Goal: Information Seeking & Learning: Learn about a topic

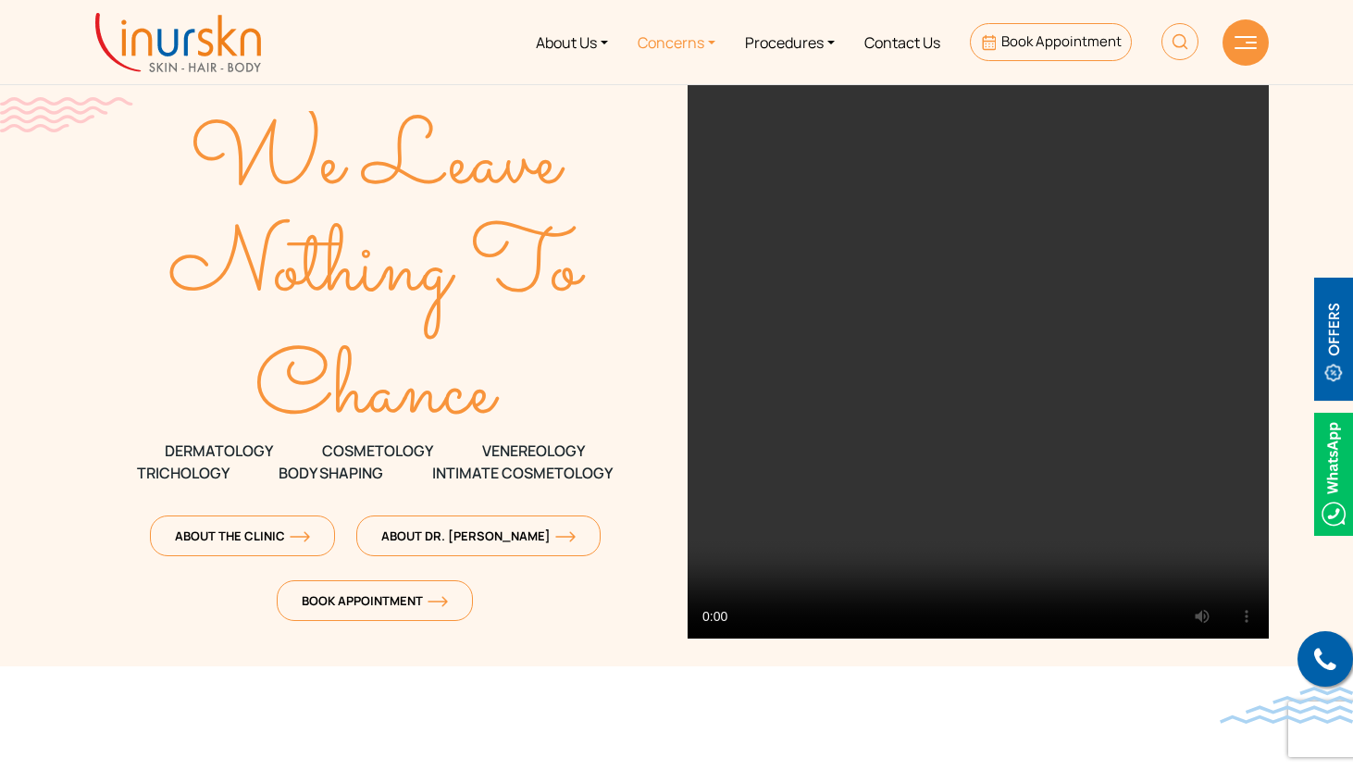
click at [698, 45] on link "Concerns" at bounding box center [676, 41] width 107 height 69
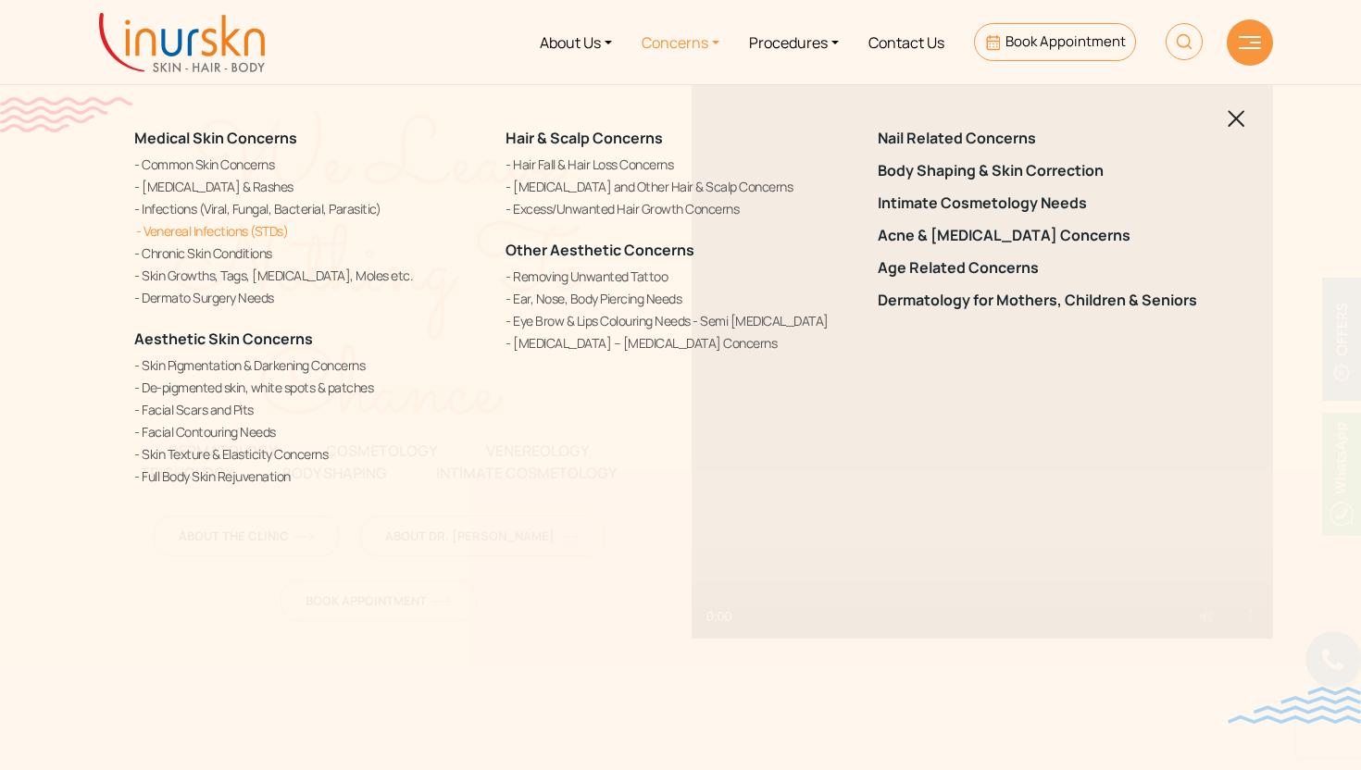
click at [226, 230] on link "Venereal Infections (STDs)" at bounding box center [308, 230] width 349 height 19
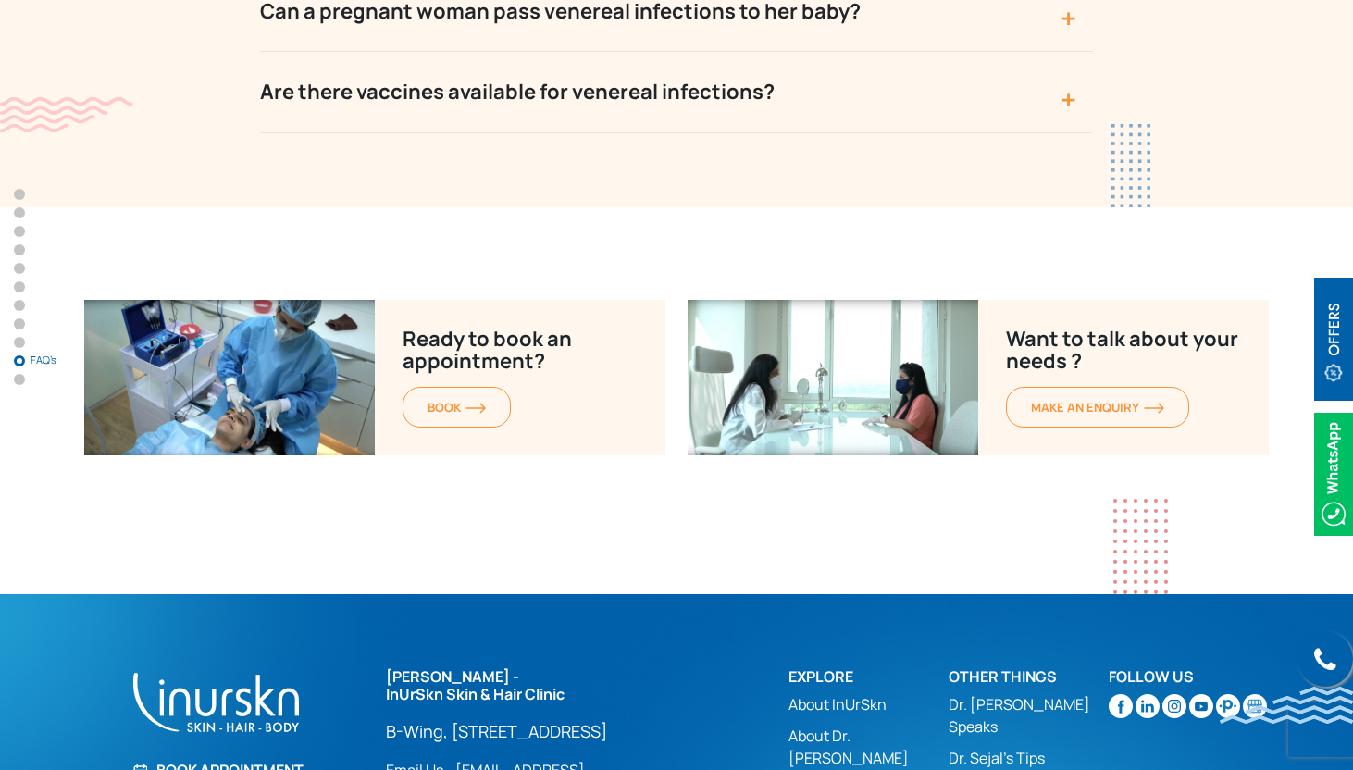
scroll to position [8996, 0]
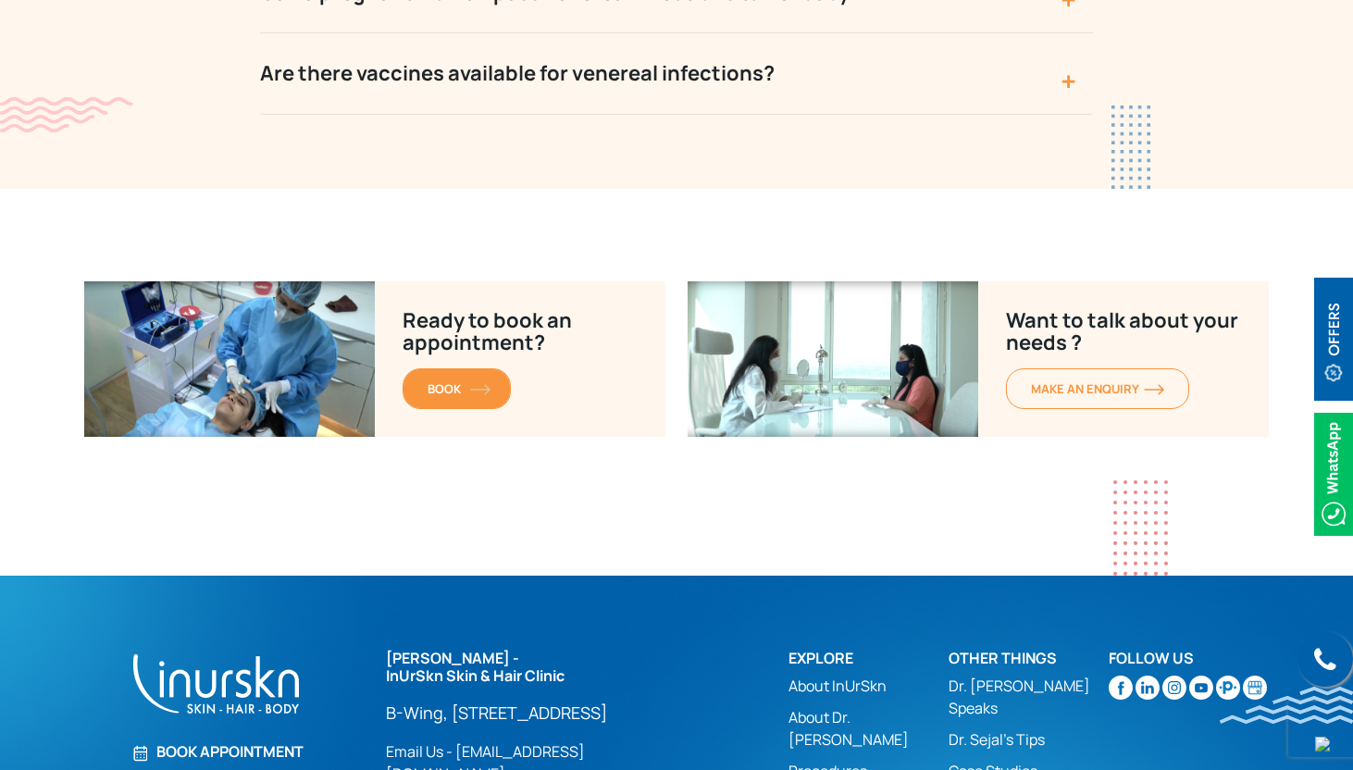
click at [423, 368] on link "BOOK" at bounding box center [457, 388] width 108 height 41
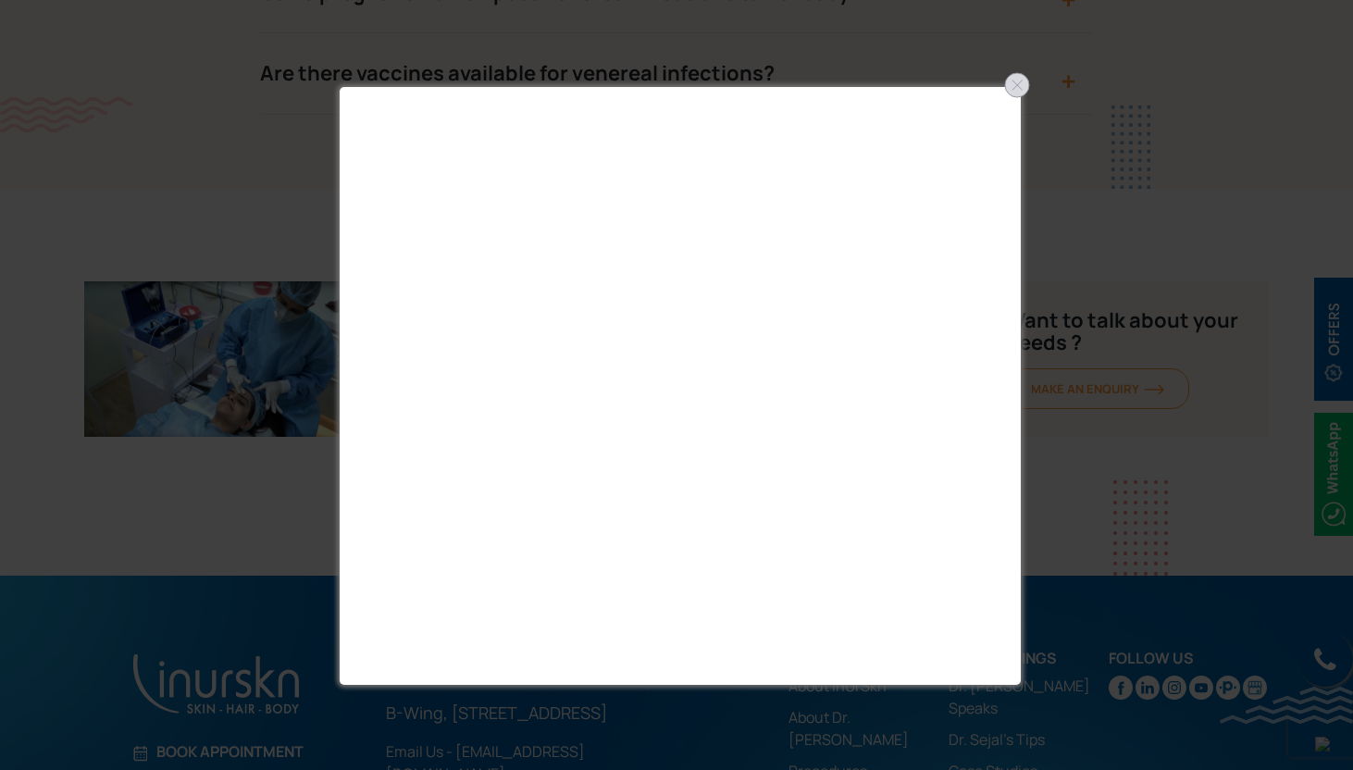
click at [1031, 89] on div at bounding box center [1018, 85] width 30 height 30
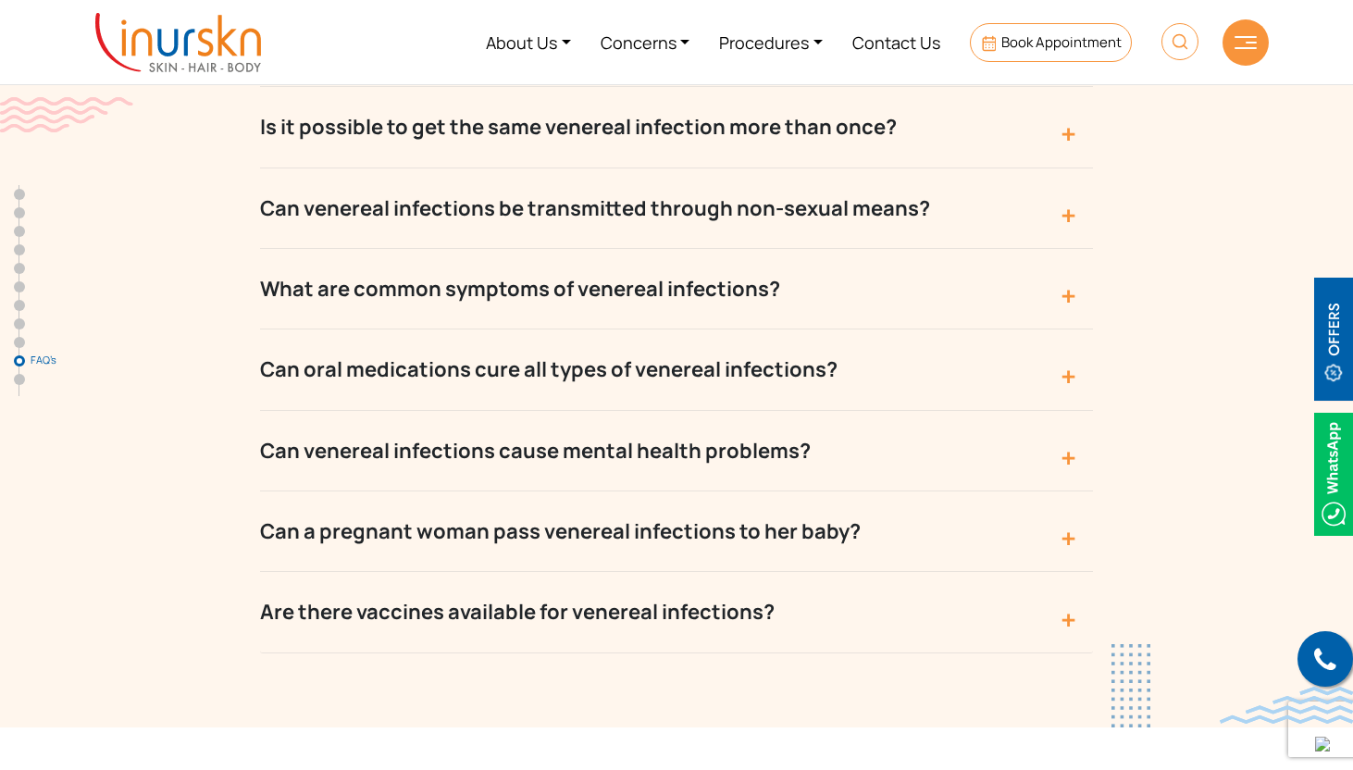
scroll to position [8455, 0]
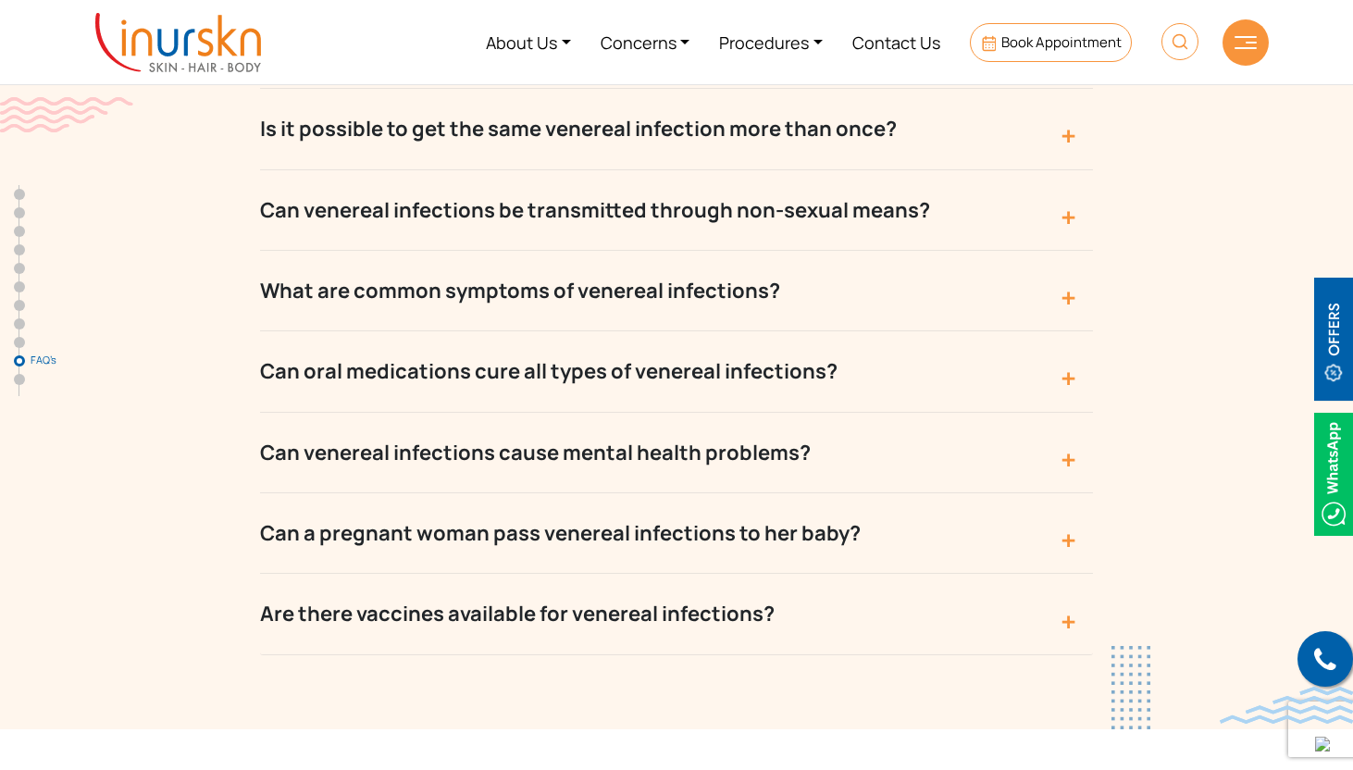
click at [926, 413] on button "Can venereal infections cause mental health problems?" at bounding box center [676, 453] width 833 height 81
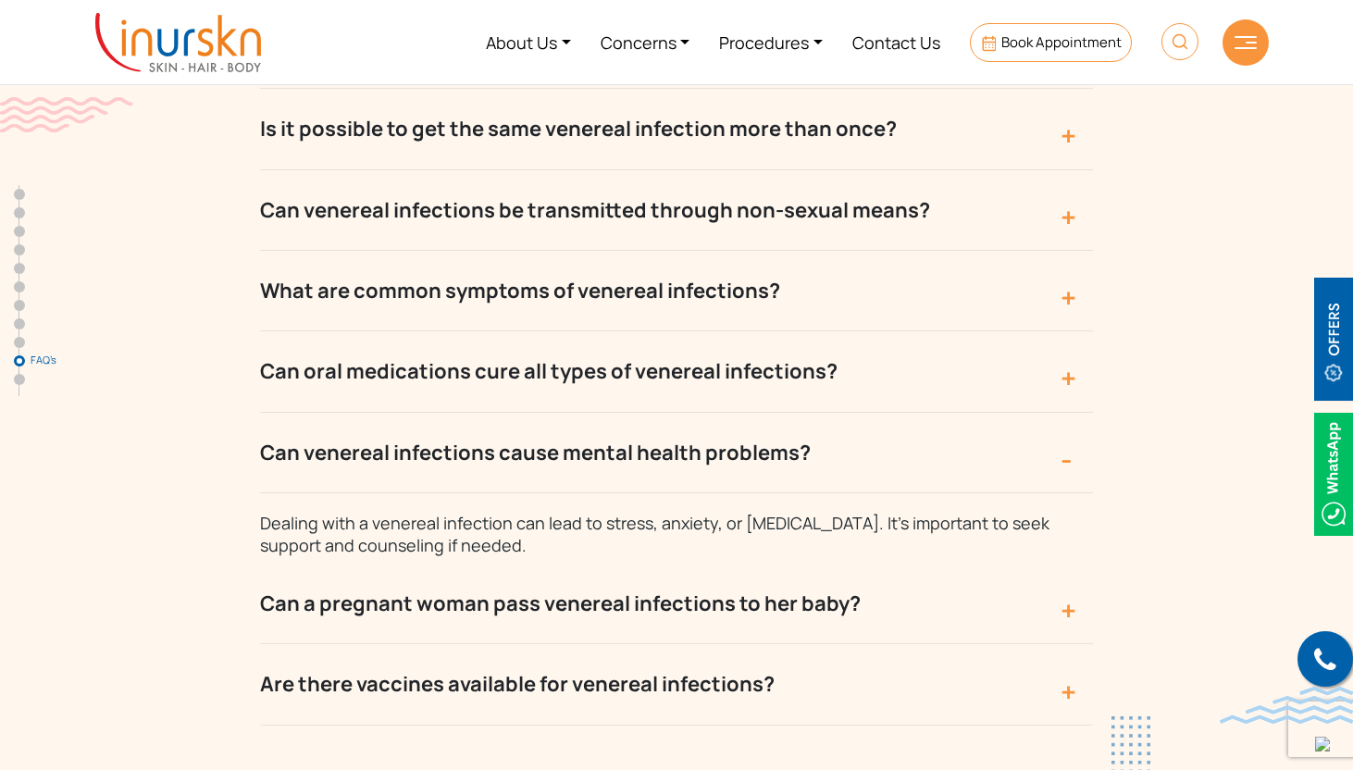
click at [902, 331] on button "Can oral medications cure all types of venereal infections?" at bounding box center [676, 371] width 833 height 81
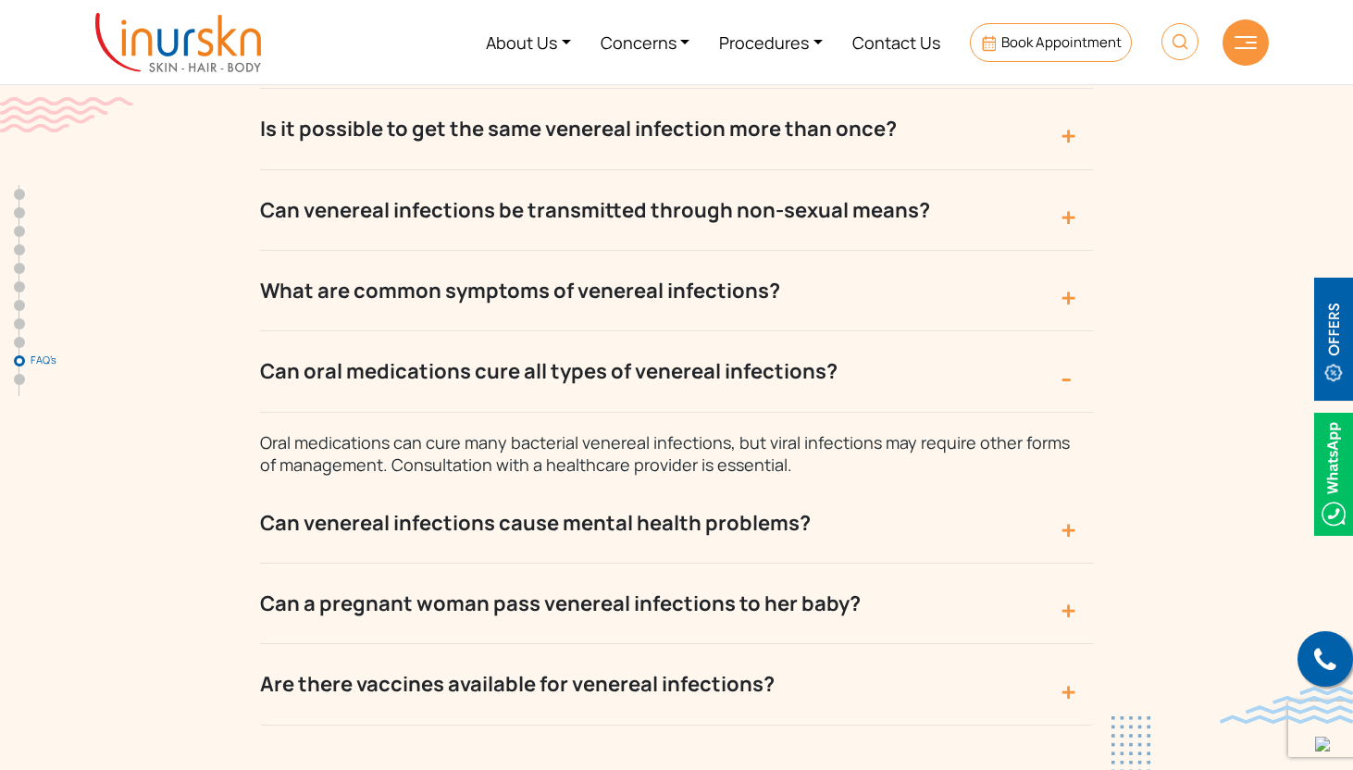
click at [651, 644] on button "Are there vaccines available for venereal infections?" at bounding box center [676, 684] width 833 height 81
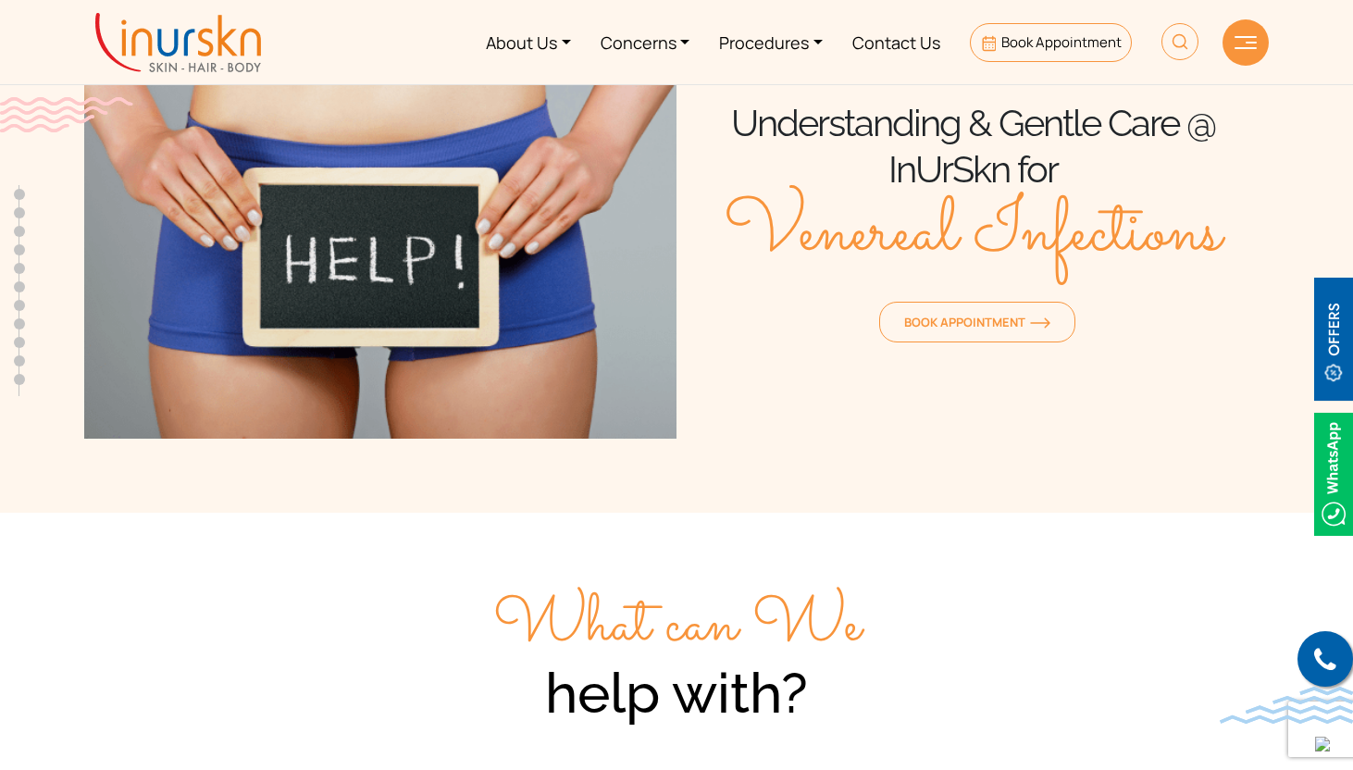
scroll to position [0, 0]
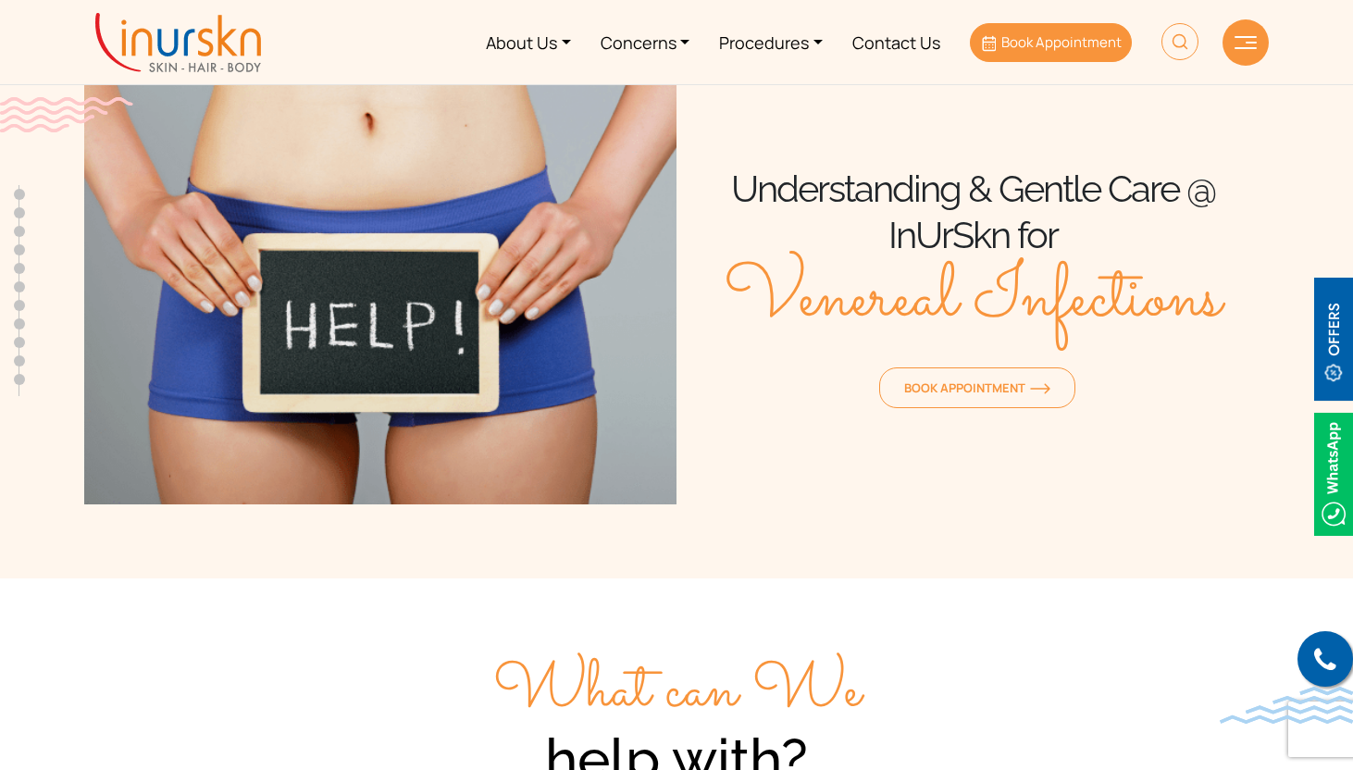
click at [1115, 44] on span "Book Appointment" at bounding box center [1062, 41] width 120 height 19
